Goal: Check status: Check status

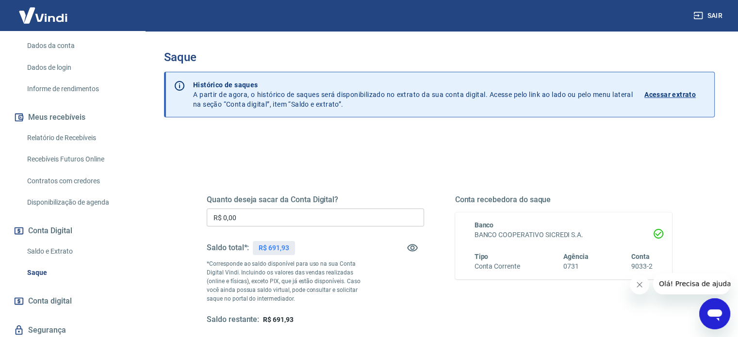
scroll to position [146, 0]
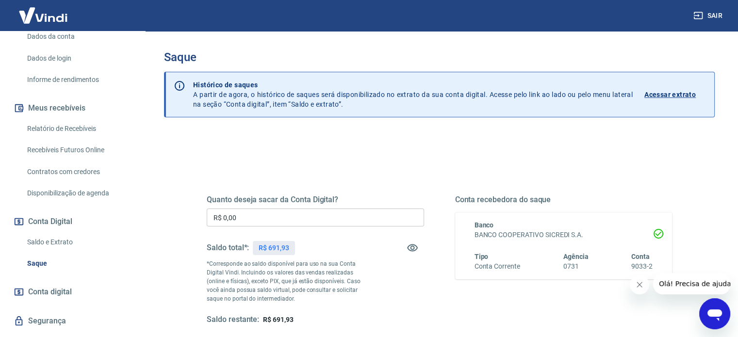
click at [53, 247] on link "Saldo e Extrato" at bounding box center [78, 242] width 110 height 20
